Goal: Task Accomplishment & Management: Manage account settings

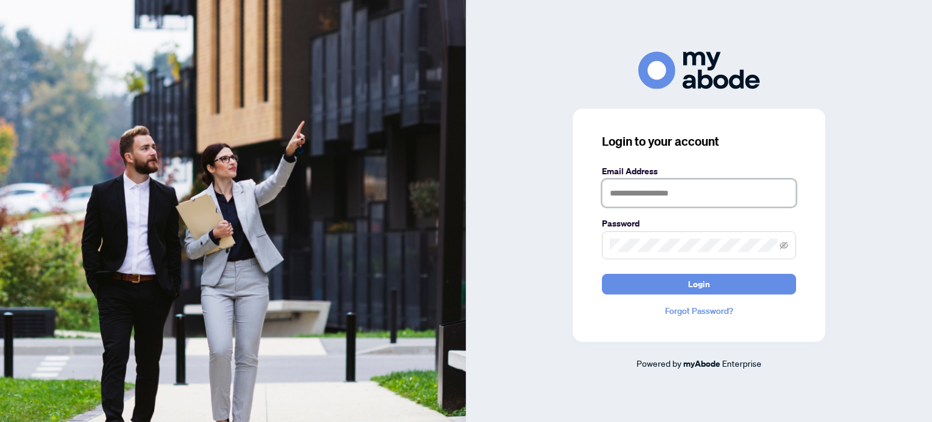
type input "**********"
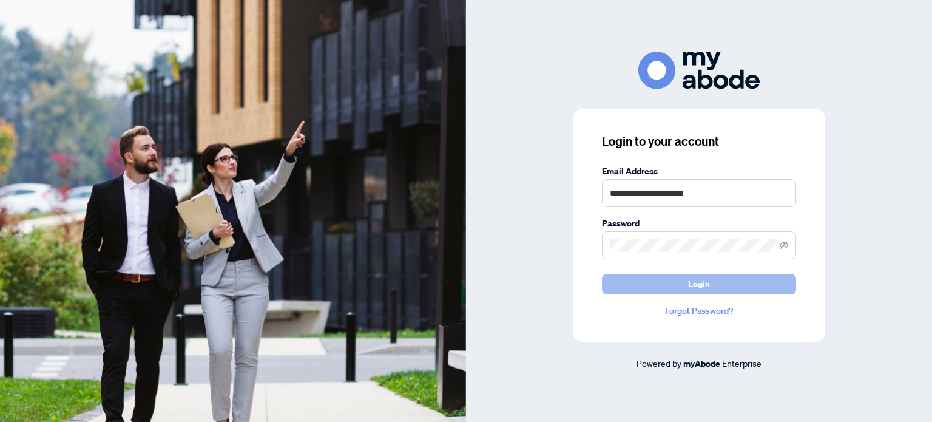
click at [655, 277] on button "Login" at bounding box center [699, 284] width 194 height 21
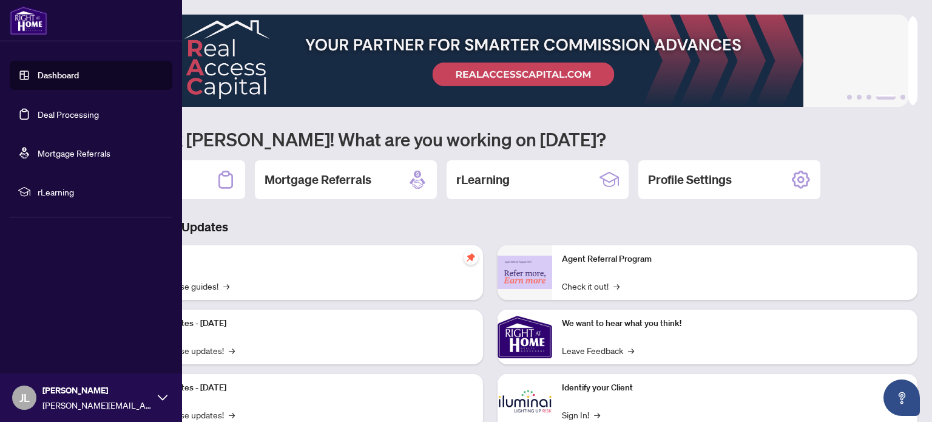
click at [90, 116] on link "Deal Processing" at bounding box center [68, 114] width 61 height 11
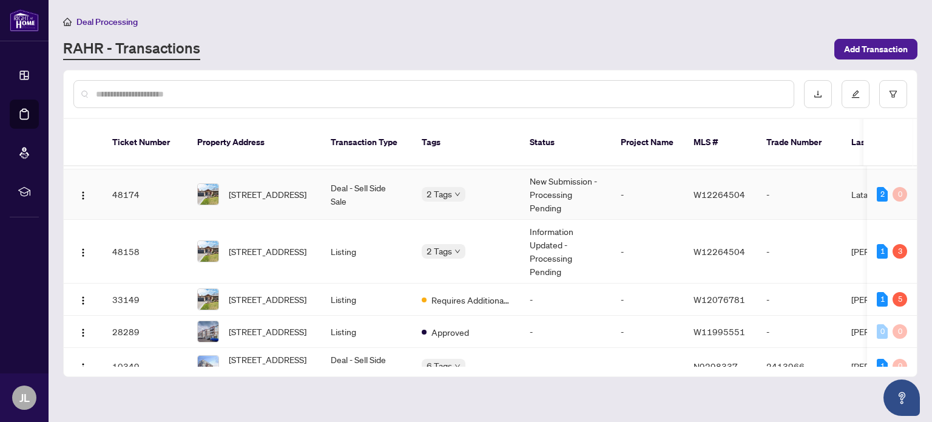
scroll to position [91, 0]
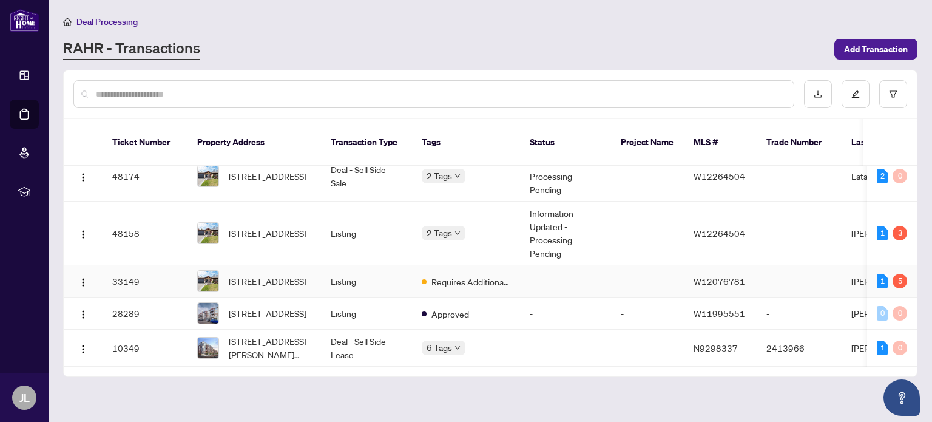
click at [591, 265] on td "-" at bounding box center [565, 281] width 91 height 32
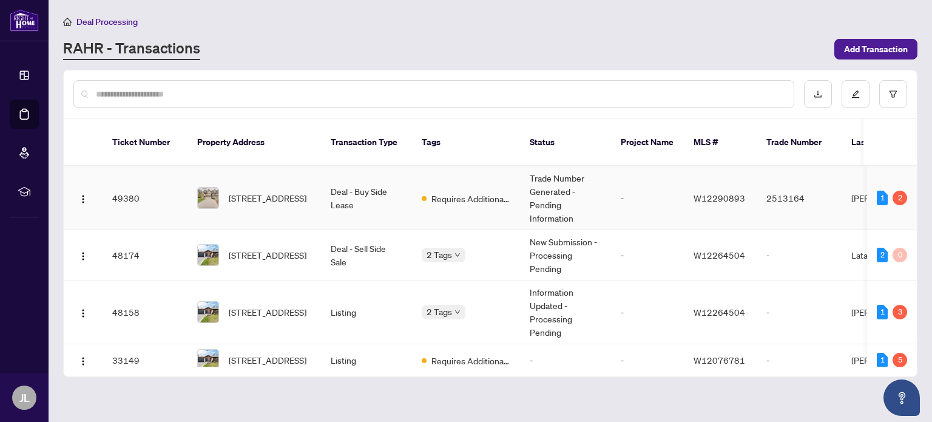
click at [611, 189] on td "-" at bounding box center [647, 198] width 73 height 64
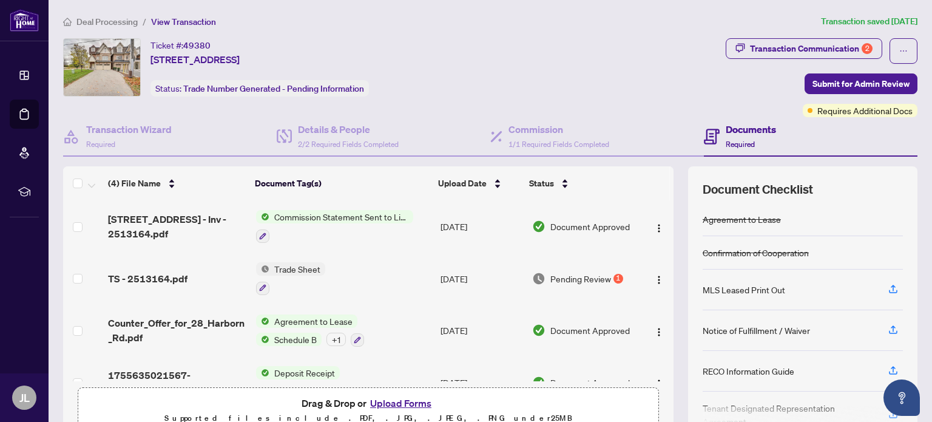
click at [404, 272] on td "Trade Sheet" at bounding box center [343, 278] width 185 height 52
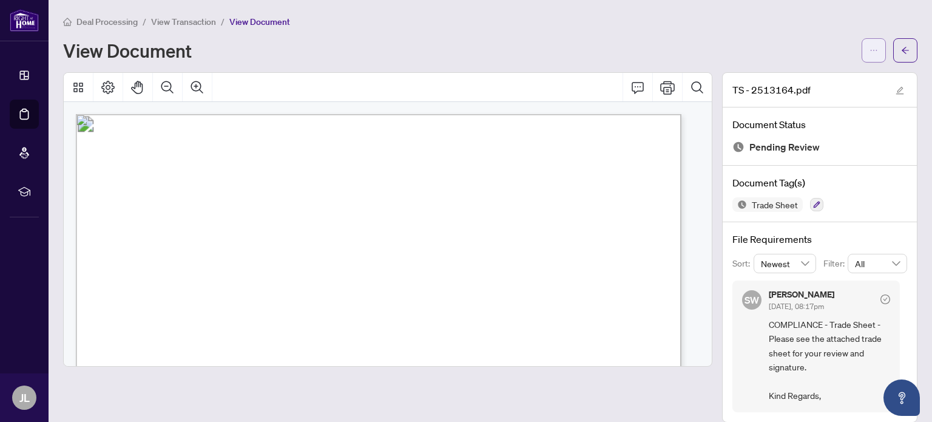
click at [869, 46] on button "button" at bounding box center [874, 50] width 24 height 24
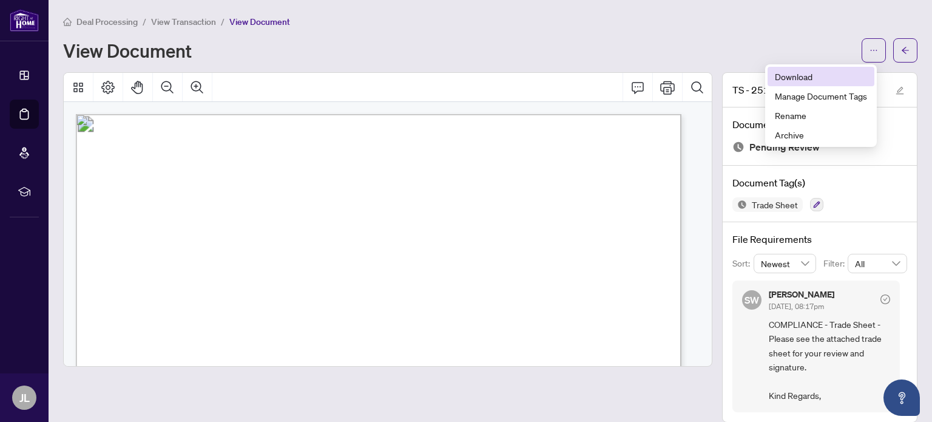
click at [793, 73] on span "Download" at bounding box center [821, 76] width 92 height 13
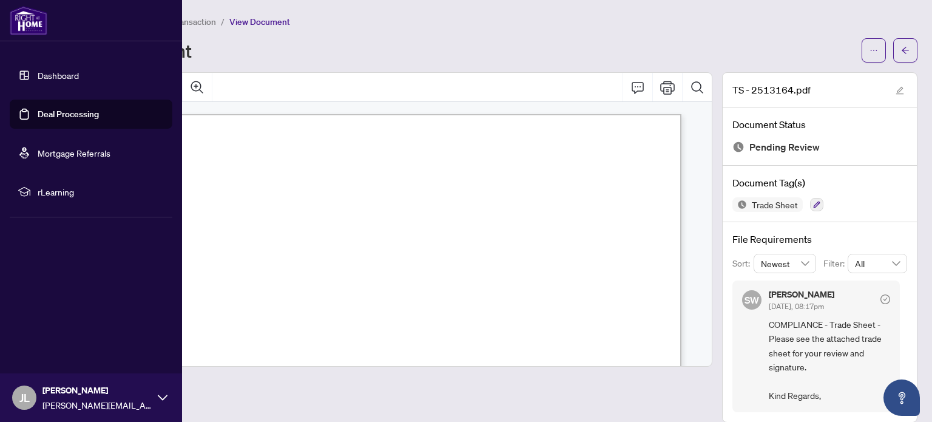
drag, startPoint x: 59, startPoint y: 107, endPoint x: 109, endPoint y: 130, distance: 54.9
click at [59, 109] on link "Deal Processing" at bounding box center [68, 114] width 61 height 11
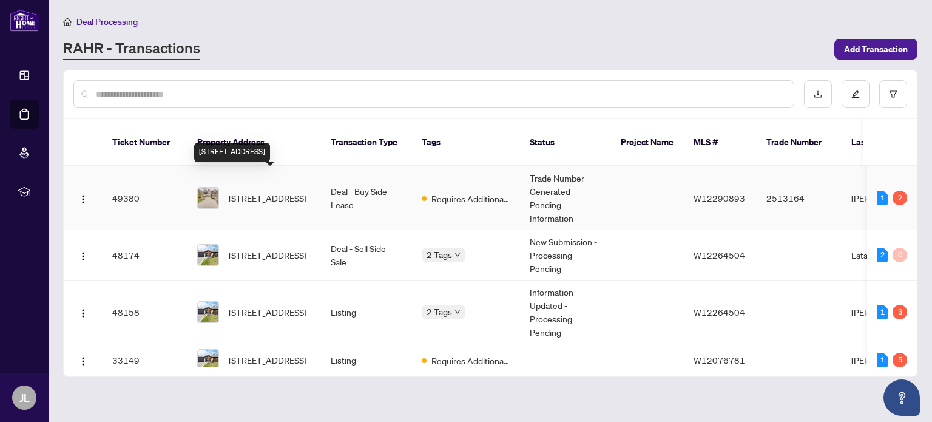
click at [279, 191] on span "[STREET_ADDRESS]" at bounding box center [268, 197] width 78 height 13
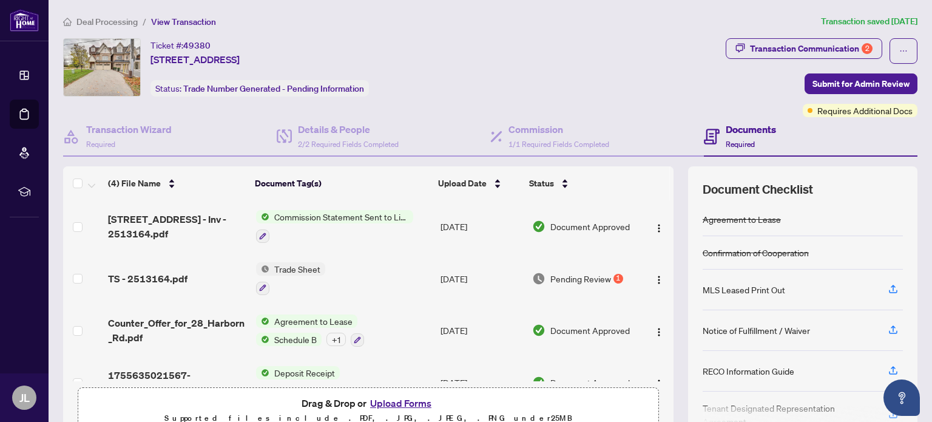
click at [409, 401] on button "Upload Forms" at bounding box center [401, 403] width 69 height 16
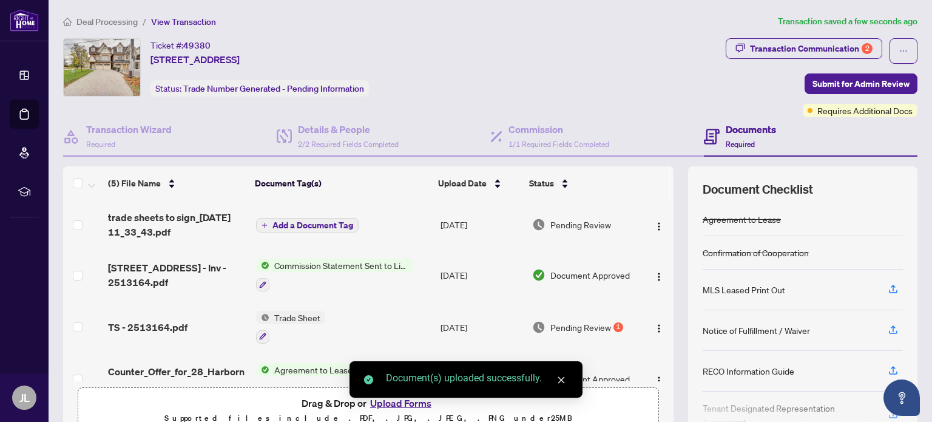
drag, startPoint x: 667, startPoint y: 217, endPoint x: 662, endPoint y: 254, distance: 37.9
click at [662, 254] on div "(5) File Name Document Tag(s) Upload Date Status trade sheets to sign_[DATE] 11…" at bounding box center [490, 302] width 855 height 273
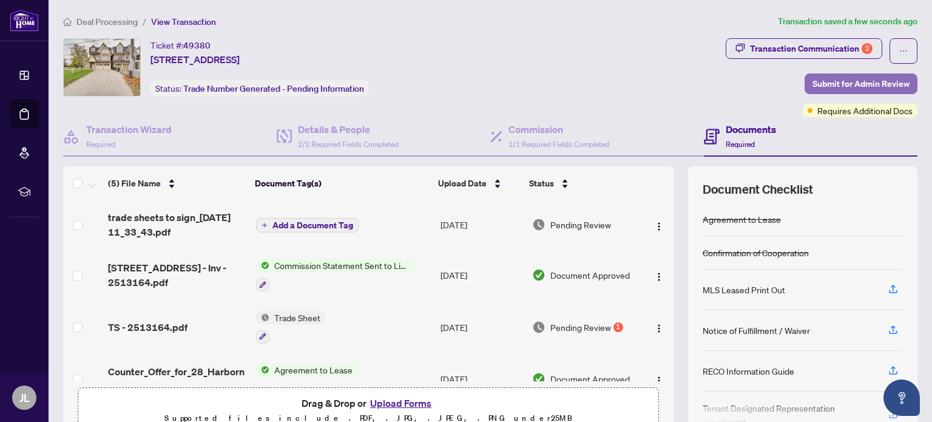
click at [847, 81] on span "Submit for Admin Review" at bounding box center [861, 83] width 97 height 19
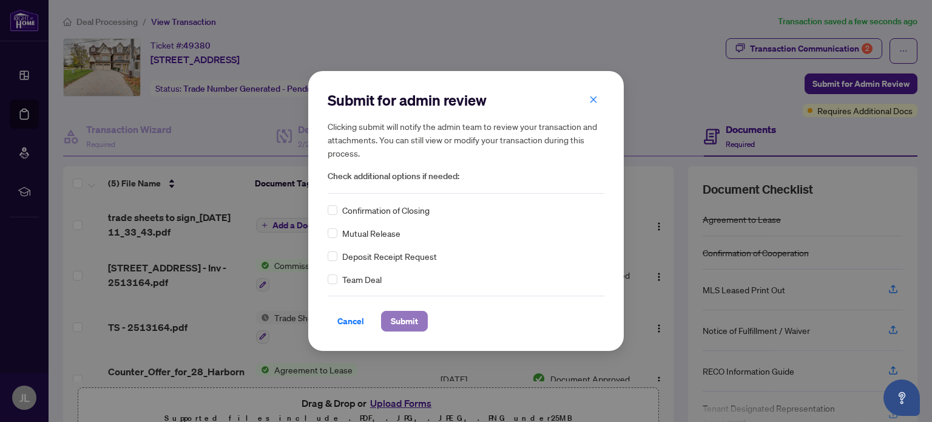
click at [396, 320] on span "Submit" at bounding box center [404, 320] width 27 height 19
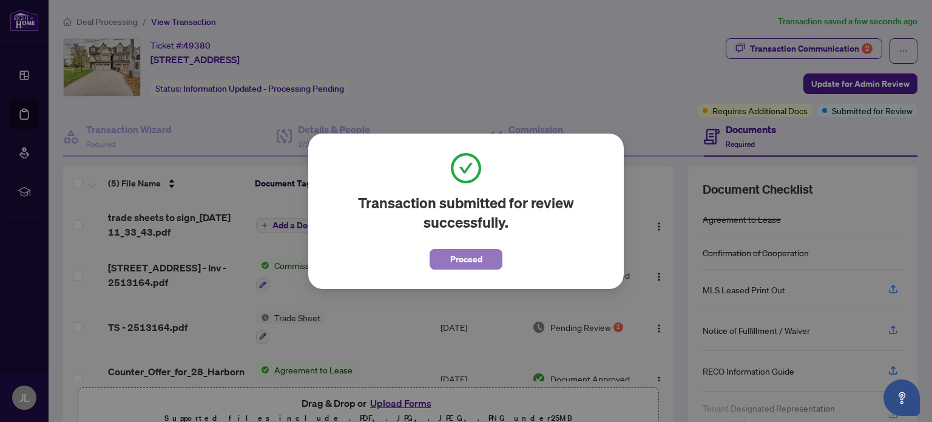
click at [465, 266] on span "Proceed" at bounding box center [466, 258] width 32 height 19
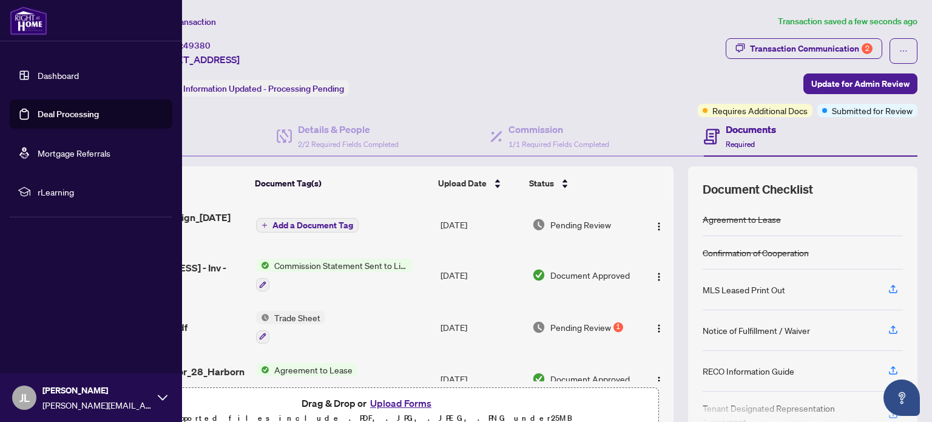
click at [53, 115] on link "Deal Processing" at bounding box center [68, 114] width 61 height 11
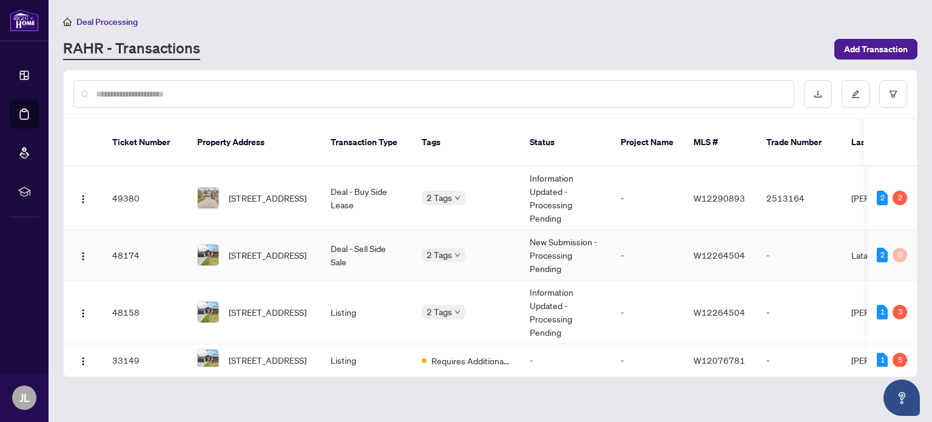
click at [397, 236] on td "Deal - Sell Side Sale" at bounding box center [366, 255] width 91 height 50
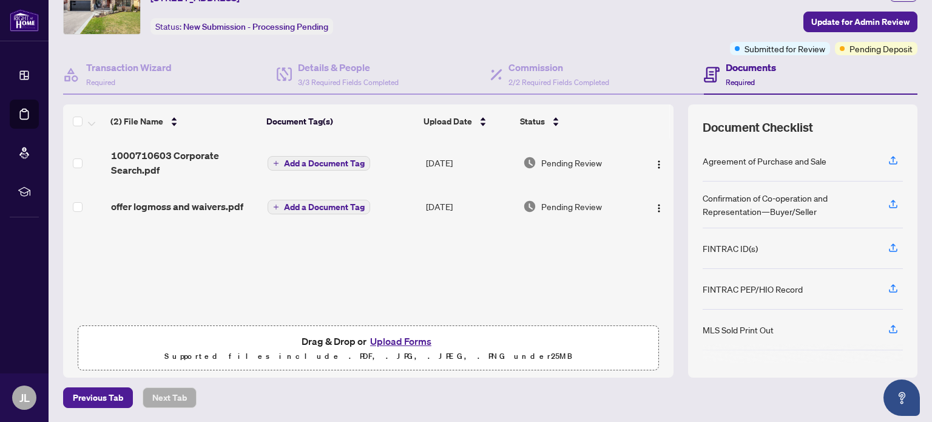
scroll to position [103, 0]
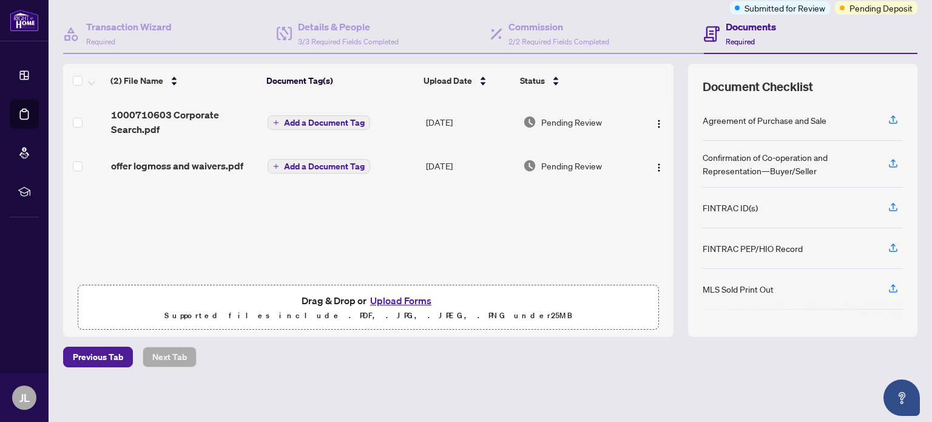
click at [396, 302] on button "Upload Forms" at bounding box center [401, 301] width 69 height 16
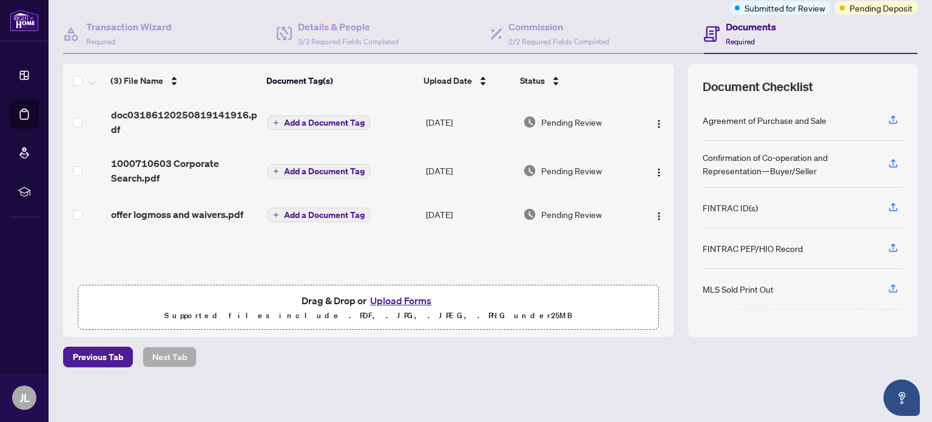
scroll to position [0, 0]
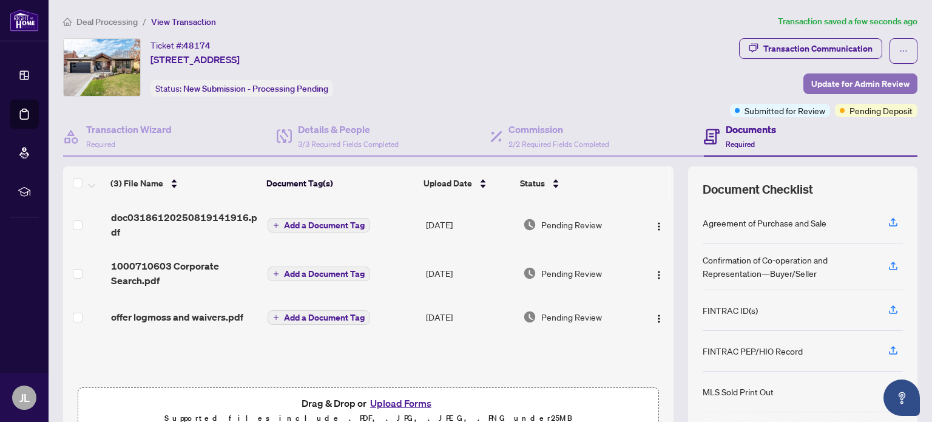
click at [846, 81] on span "Update for Admin Review" at bounding box center [860, 83] width 98 height 19
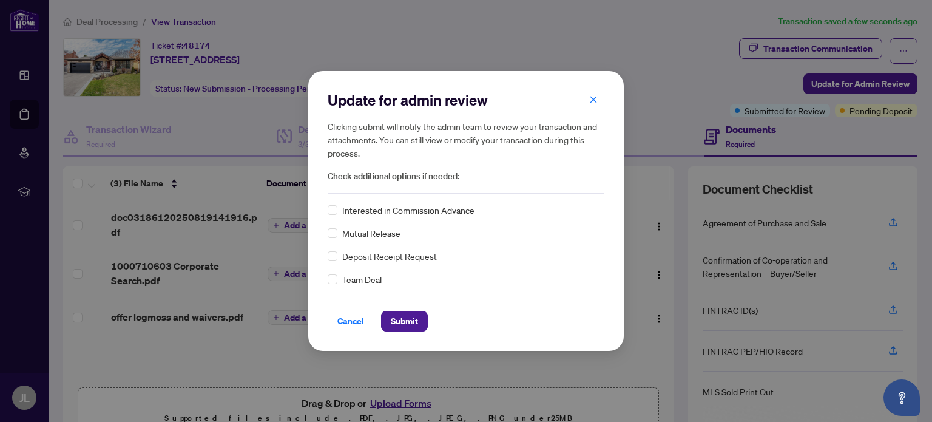
click at [413, 256] on span "Deposit Receipt Request" at bounding box center [389, 255] width 95 height 13
click at [402, 325] on span "Submit" at bounding box center [404, 320] width 27 height 19
